Goal: Task Accomplishment & Management: Complete application form

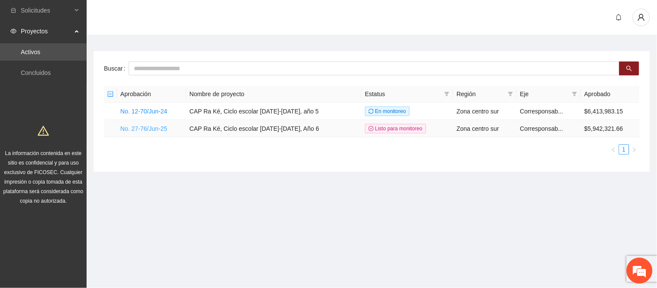
click at [159, 132] on link "No. 27-76/Jun-25" at bounding box center [143, 128] width 47 height 7
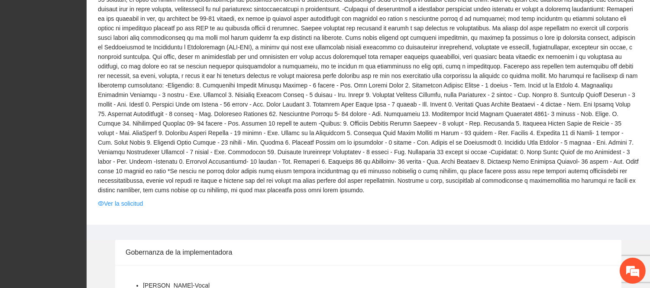
scroll to position [240, 0]
click at [133, 198] on link "Ver la solicitud" at bounding box center [120, 203] width 45 height 10
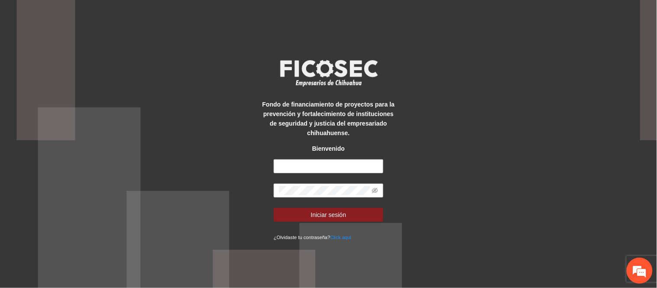
click at [325, 154] on div "Fondo de financiamiento de proyectos para la prevención y fortalecimiento de in…" at bounding box center [328, 144] width 137 height 196
click at [323, 159] on input "text" at bounding box center [329, 166] width 110 height 14
type input "**********"
click at [274, 208] on button "Iniciar sesión" at bounding box center [329, 215] width 110 height 14
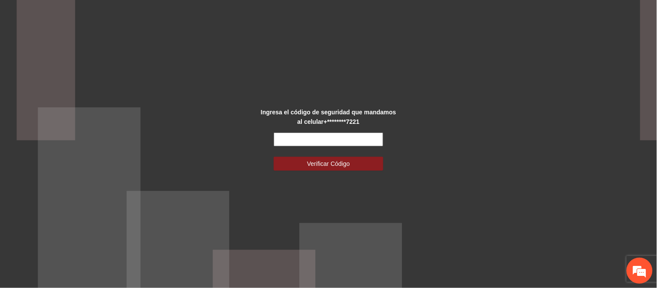
click at [328, 137] on input "text" at bounding box center [329, 140] width 110 height 14
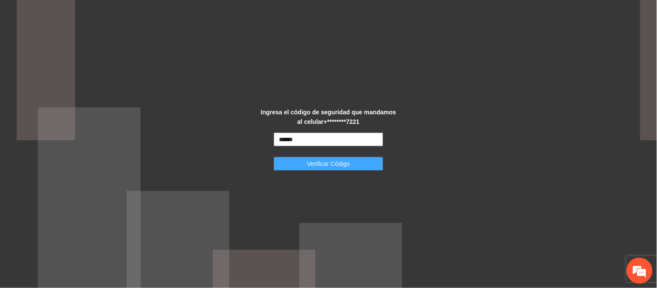
type input "******"
click at [334, 160] on button "Verificar Código" at bounding box center [329, 164] width 110 height 14
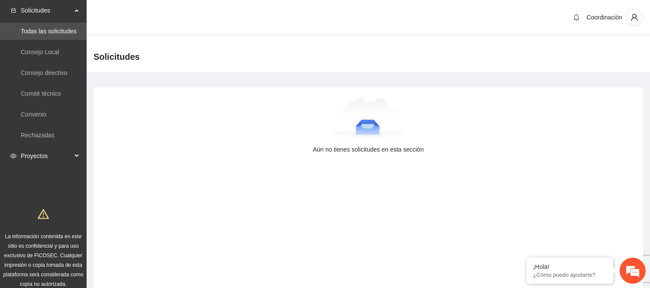
click at [31, 161] on span "Proyectos" at bounding box center [46, 155] width 51 height 17
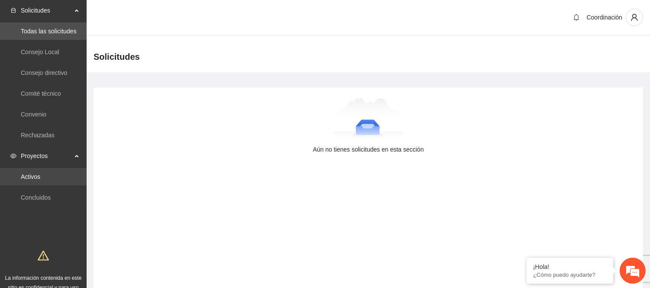
click at [40, 180] on link "Activos" at bounding box center [30, 176] width 19 height 7
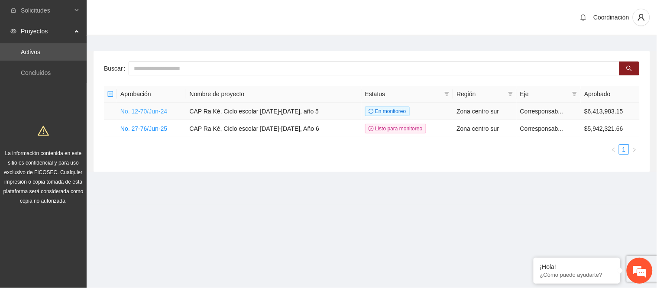
click at [151, 113] on link "No. 12-70/Jun-24" at bounding box center [143, 111] width 47 height 7
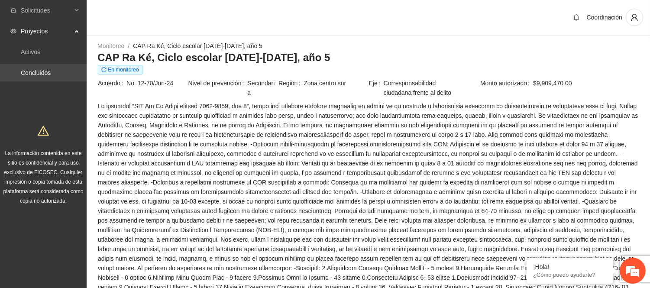
click at [50, 76] on link "Concluidos" at bounding box center [36, 72] width 30 height 7
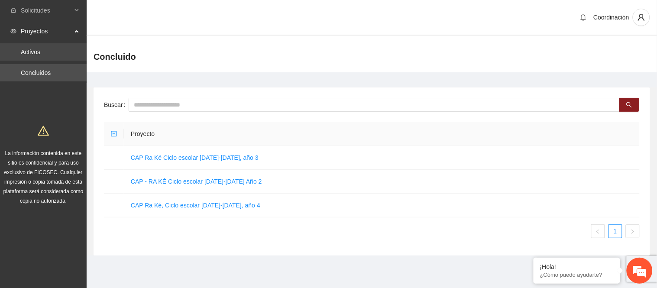
click at [40, 53] on link "Activos" at bounding box center [30, 52] width 19 height 7
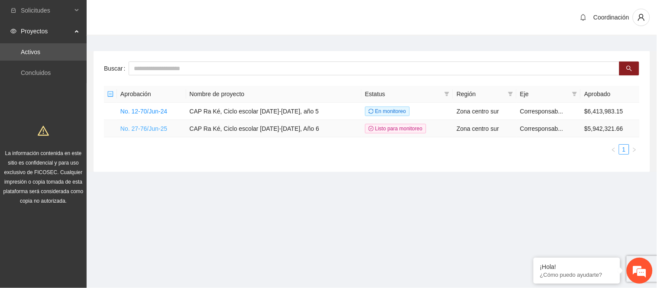
click at [145, 128] on link "No. 27-76/Jun-25" at bounding box center [143, 128] width 47 height 7
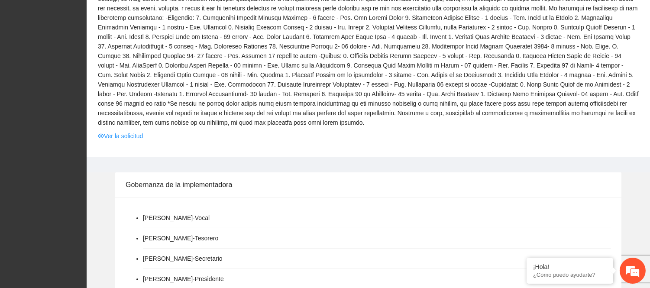
scroll to position [337, 0]
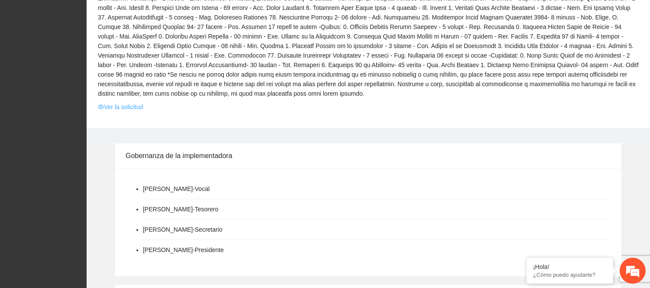
click at [133, 102] on link "Ver la solicitud" at bounding box center [120, 107] width 45 height 10
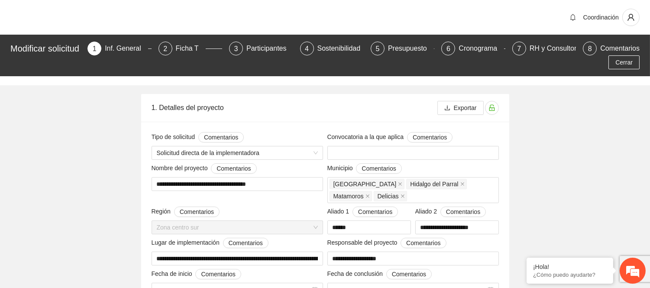
type input "**********"
click at [187, 51] on div "Ficha T" at bounding box center [191, 49] width 30 height 14
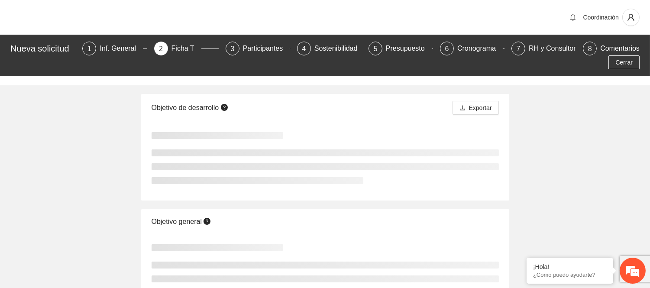
click at [583, 155] on div "Objetivo de desarrollo Exportar Objetivo general" at bounding box center [325, 238] width 650 height 324
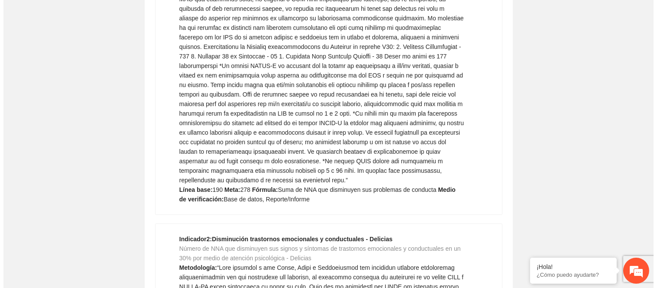
scroll to position [11225, 0]
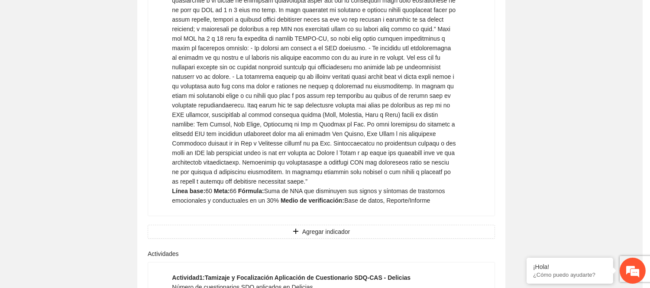
type textarea "**********"
type input "**********"
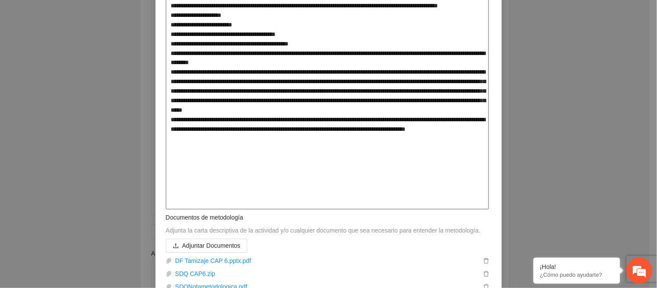
scroll to position [385, 0]
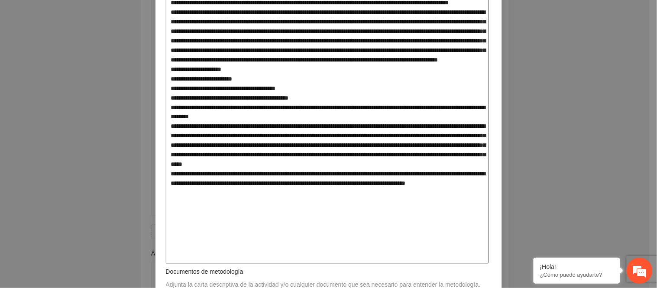
scroll to position [337, 0]
